Goal: Information Seeking & Learning: Learn about a topic

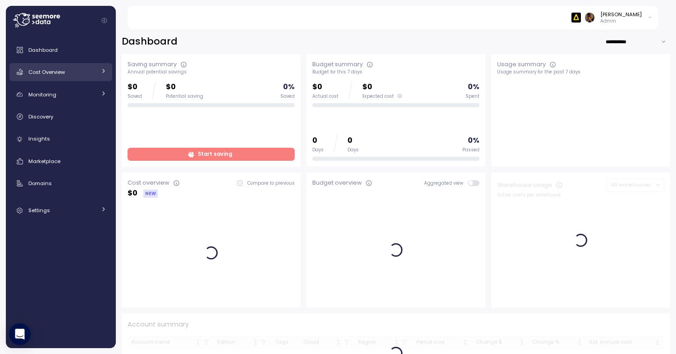
click at [67, 73] on div "Cost Overview" at bounding box center [62, 72] width 68 height 9
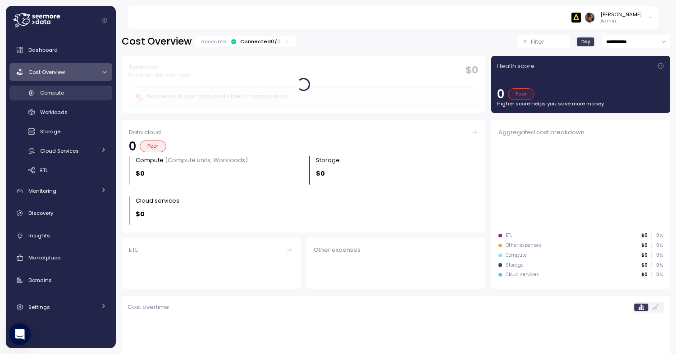
click at [68, 91] on div "Compute" at bounding box center [73, 92] width 66 height 9
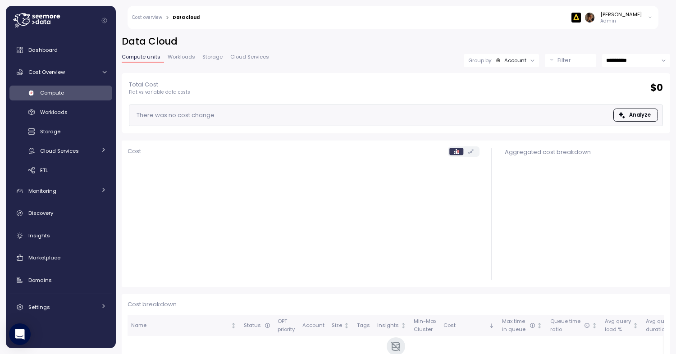
click at [188, 56] on span "Workloads" at bounding box center [181, 57] width 27 height 5
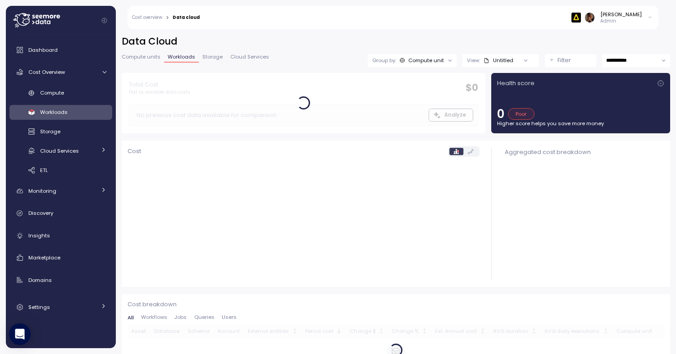
click at [150, 56] on span "Compute units" at bounding box center [141, 57] width 39 height 5
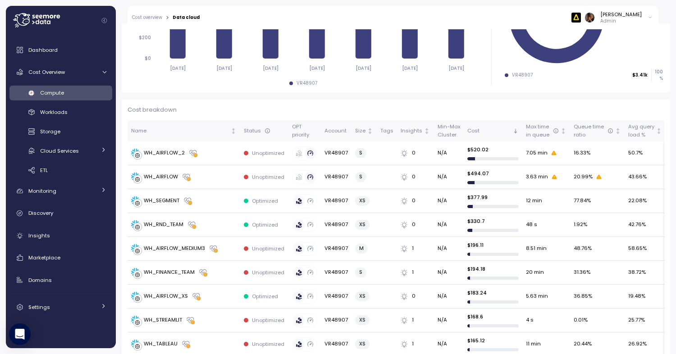
scroll to position [214, 0]
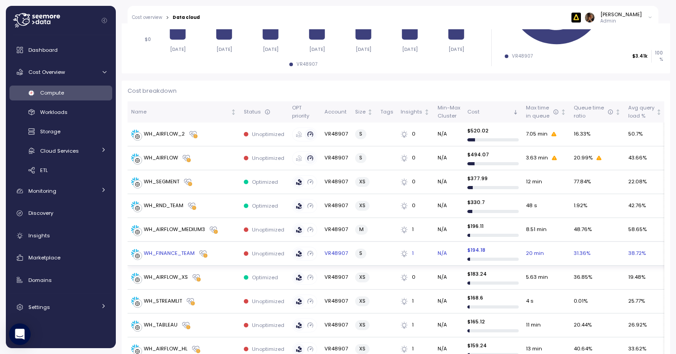
click at [170, 250] on div "WH_FINANCE_TEAM" at bounding box center [169, 254] width 51 height 8
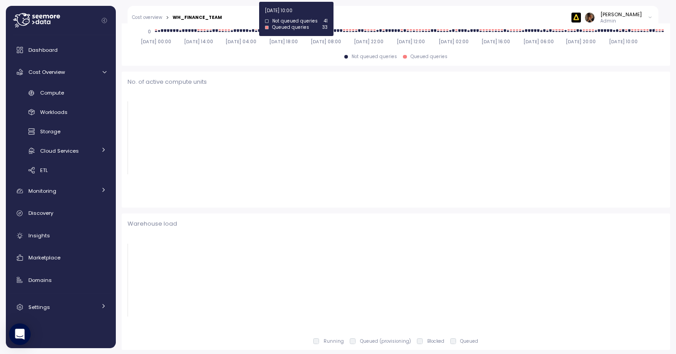
scroll to position [215, 0]
